Goal: Information Seeking & Learning: Learn about a topic

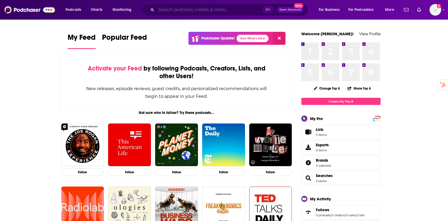
click at [184, 7] on input "Search podcasts, credits, & more..." at bounding box center [209, 10] width 107 height 8
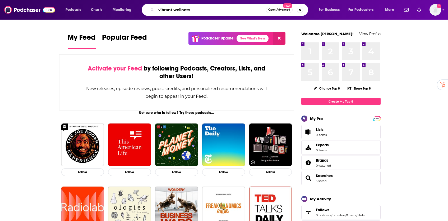
type input "vibrant wellness"
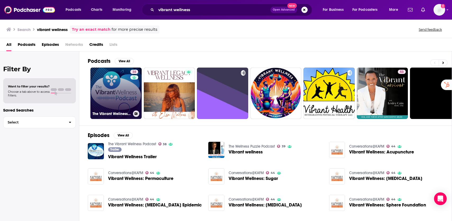
click at [124, 89] on link "38 The Vibrant Wellness Podcast" at bounding box center [115, 92] width 51 height 51
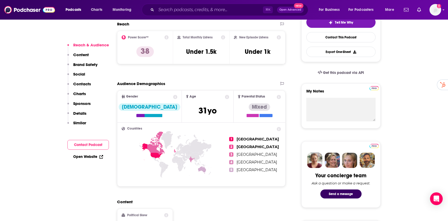
scroll to position [147, 0]
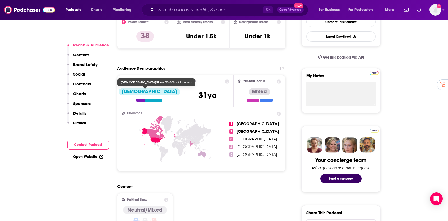
click at [145, 99] on div at bounding box center [154, 99] width 18 height 3
click at [143, 90] on div "[DEMOGRAPHIC_DATA]" at bounding box center [150, 91] width 62 height 7
click at [190, 93] on span "Age [DEMOGRAPHIC_DATA] yo" at bounding box center [208, 90] width 52 height 31
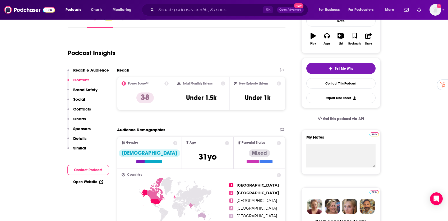
scroll to position [78, 0]
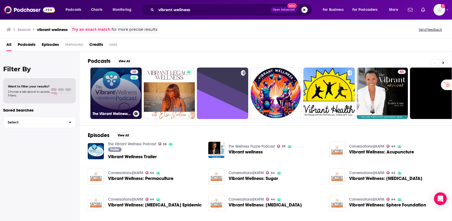
click at [124, 85] on link "38 The Vibrant Wellness Podcast" at bounding box center [115, 92] width 51 height 51
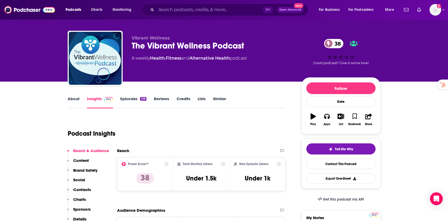
scroll to position [5, 0]
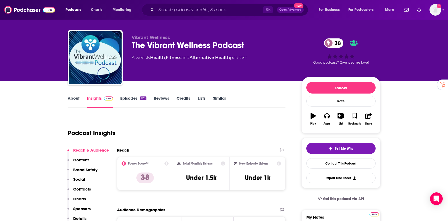
click at [126, 99] on link "Episodes 128" at bounding box center [133, 102] width 26 height 12
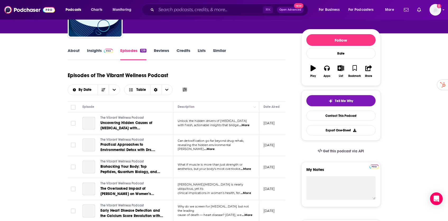
scroll to position [79, 0]
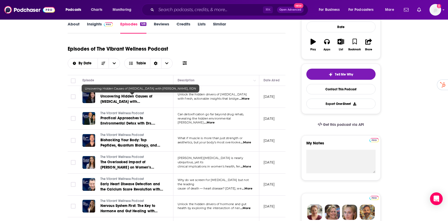
click at [122, 100] on span "Uncovering Hidden Causes of [MEDICAL_DATA] with [PERSON_NAME], RDN" at bounding box center [127, 101] width 52 height 15
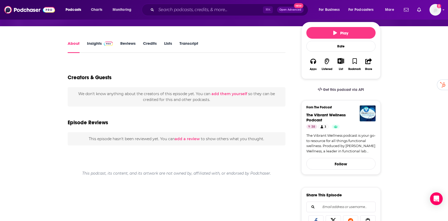
scroll to position [44, 0]
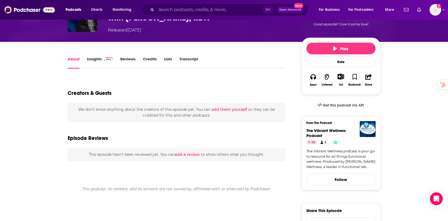
click at [95, 62] on link "Insights" at bounding box center [100, 62] width 26 height 12
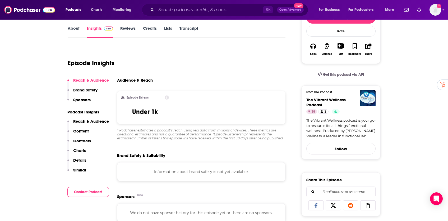
scroll to position [126, 0]
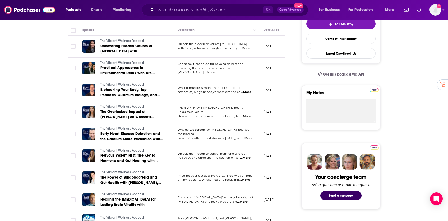
scroll to position [131, 0]
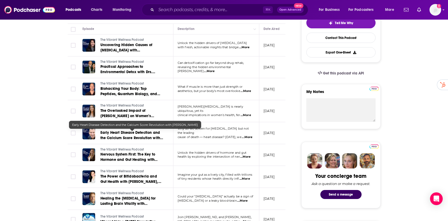
click at [121, 131] on span "Early Heart Disease Detection and the Calcium Score Revolution with [PERSON_NAM…" at bounding box center [132, 137] width 63 height 15
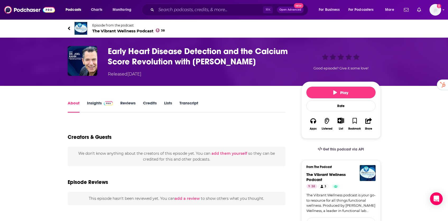
click at [94, 106] on link "Insights" at bounding box center [100, 106] width 26 height 12
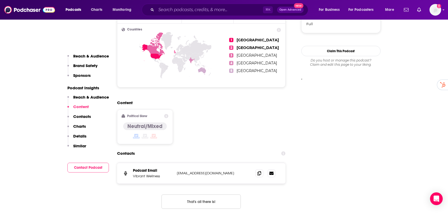
scroll to position [369, 0]
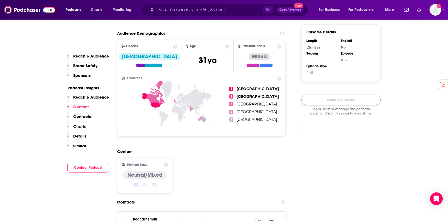
click at [307, 104] on button "Claim This Podcast" at bounding box center [341, 99] width 79 height 10
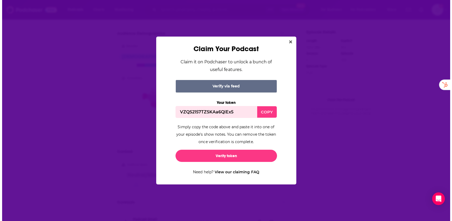
scroll to position [0, 0]
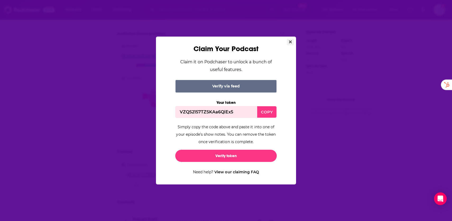
click at [291, 41] on icon "Close" at bounding box center [290, 41] width 3 height 3
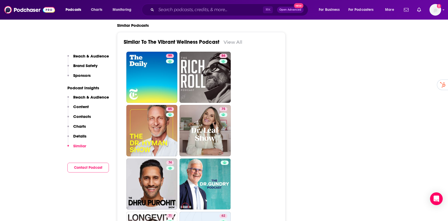
scroll to position [818, 0]
